Goal: Navigation & Orientation: Find specific page/section

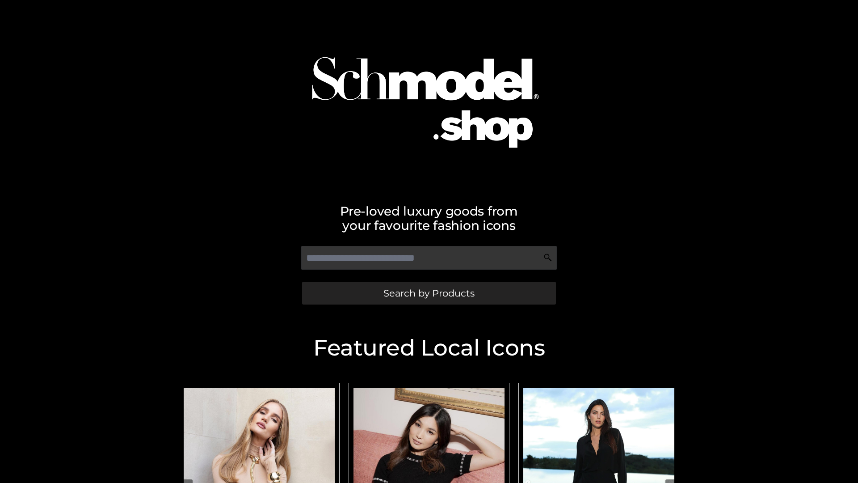
click at [429, 293] on span "Search by Products" at bounding box center [429, 292] width 91 height 9
